Goal: Navigation & Orientation: Find specific page/section

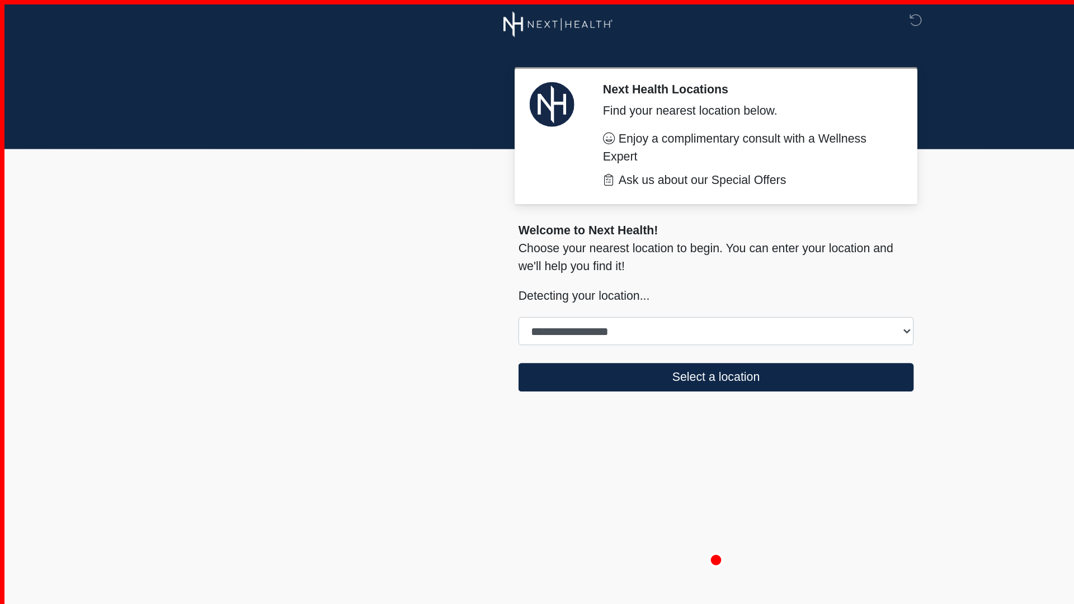
click at [436, 16] on img at bounding box center [419, 18] width 82 height 20
click at [529, 16] on div at bounding box center [529, 18] width 336 height 36
click at [414, 78] on img at bounding box center [414, 79] width 34 height 34
click at [421, 102] on div at bounding box center [420, 102] width 46 height 81
click at [561, 83] on div "Find your nearest location below." at bounding box center [560, 83] width 217 height 13
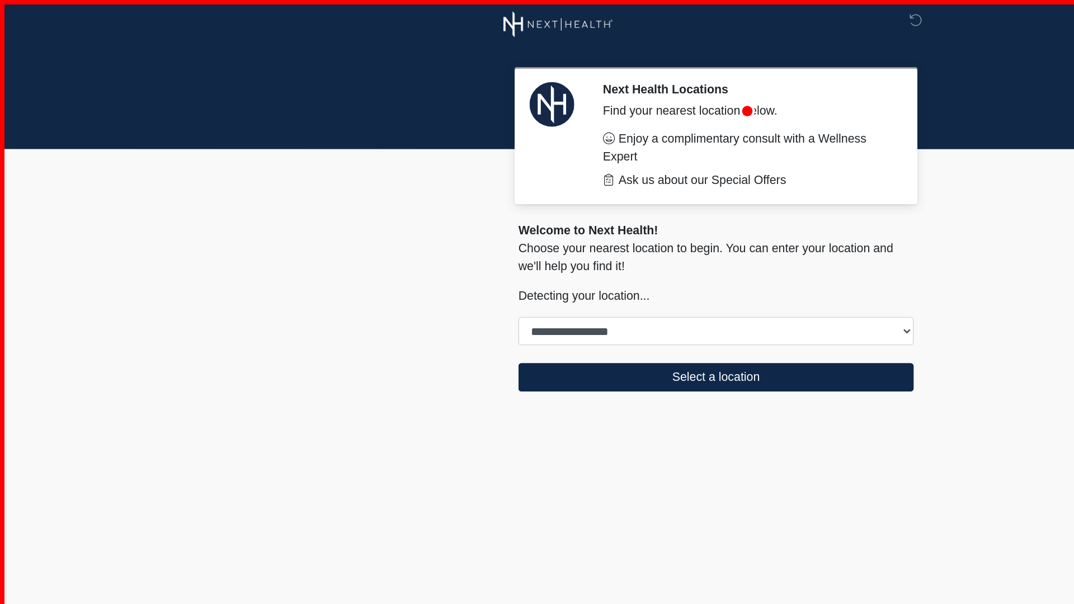
click at [537, 173] on div "Welcome to Next Health!" at bounding box center [537, 172] width 297 height 13
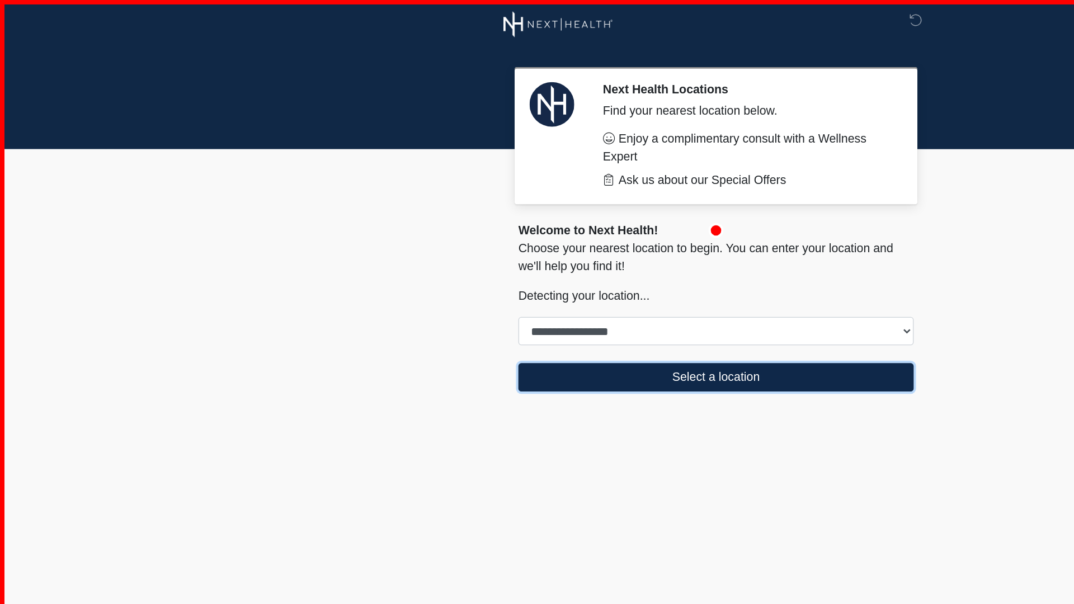
click at [537, 283] on button "Select a location" at bounding box center [537, 283] width 297 height 21
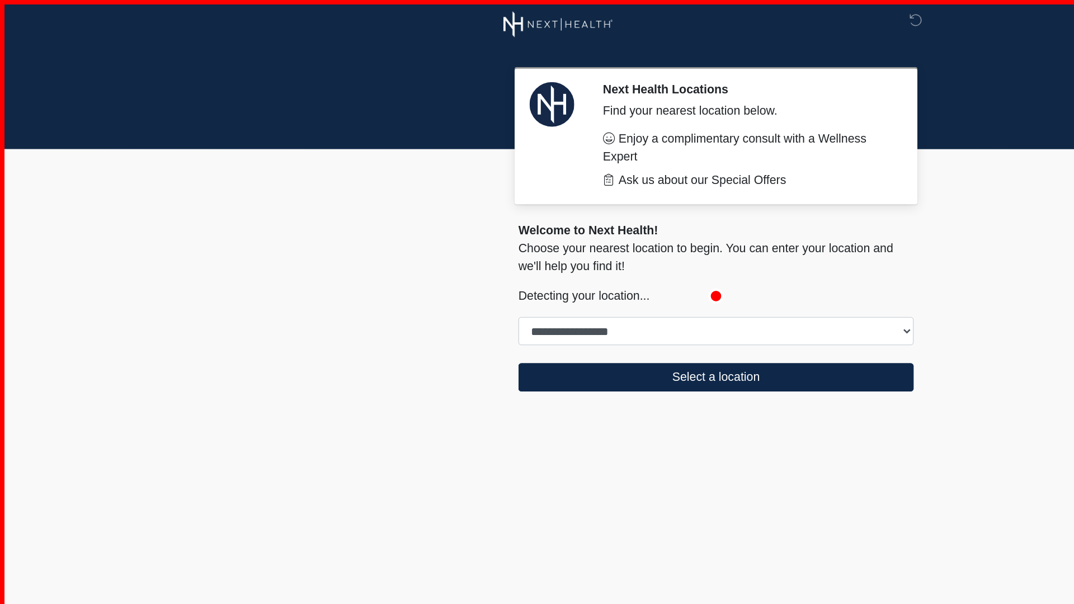
click at [561, 135] on li "Ask us about our Special Offers" at bounding box center [560, 135] width 217 height 13
click at [537, 222] on p "Detecting your location... Change" at bounding box center [537, 221] width 297 height 13
click at [561, 111] on li "Enjoy a complimentary consult with a Wellness Expert" at bounding box center [560, 110] width 217 height 27
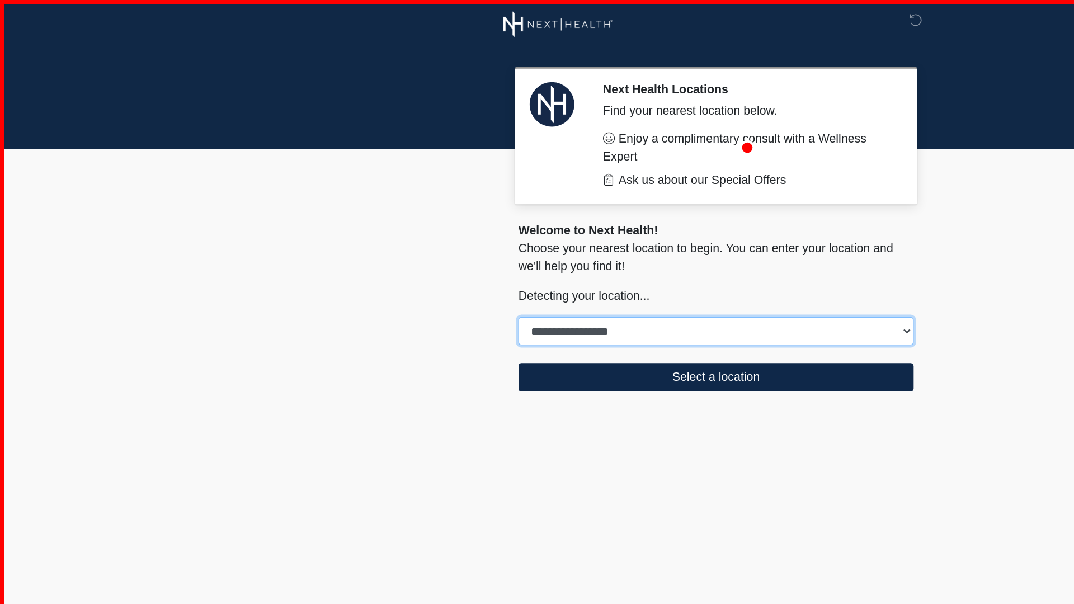
click at [537, 248] on select "**********" at bounding box center [537, 248] width 297 height 21
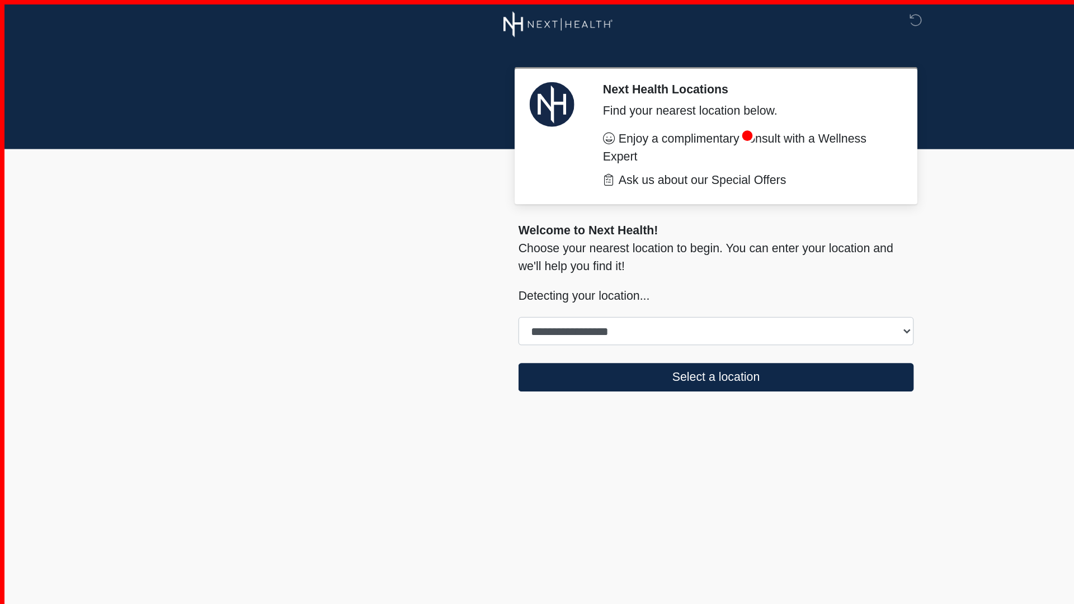
click at [537, 581] on div "Privacy Policy | Terms of Service" at bounding box center [537, 580] width 1074 height 47
click at [537, 237] on div "**********" at bounding box center [537, 237] width 297 height 44
click at [537, 193] on p "Choose your nearest location to begin. You can enter your location and we'll he…" at bounding box center [537, 193] width 297 height 27
